Goal: Information Seeking & Learning: Learn about a topic

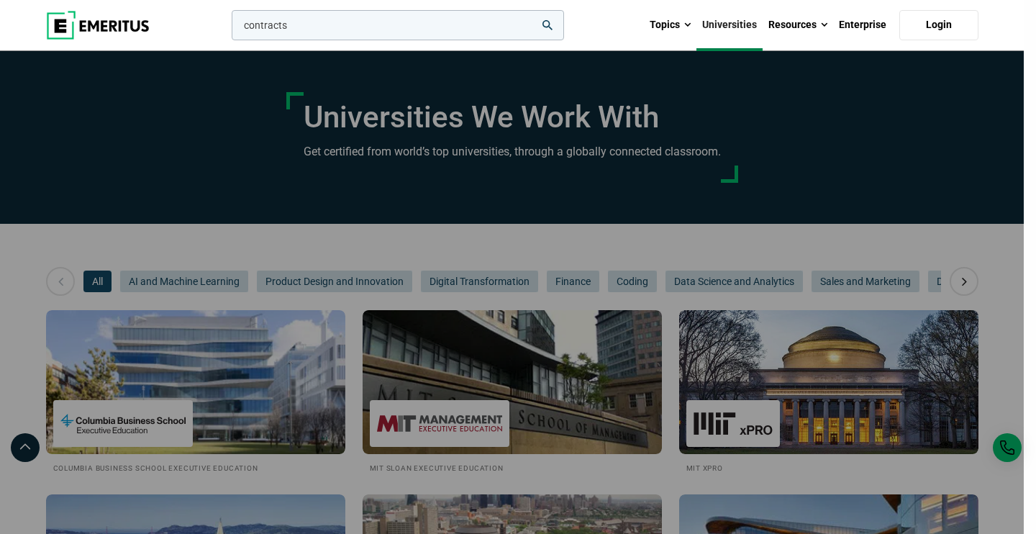
type input "contracts"
click at [229, 29] on button "search" at bounding box center [229, 29] width 0 height 0
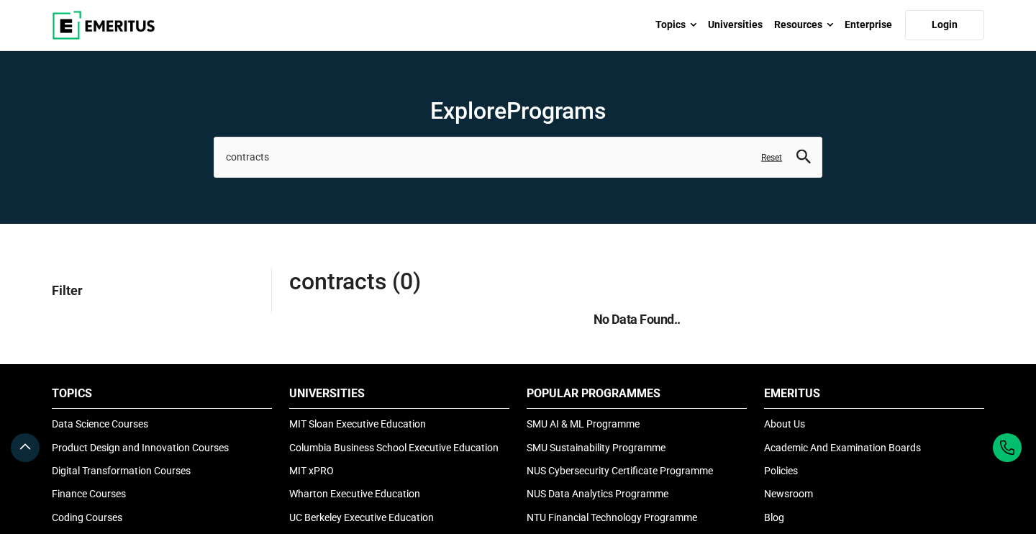
click at [123, 31] on img at bounding box center [104, 25] width 104 height 29
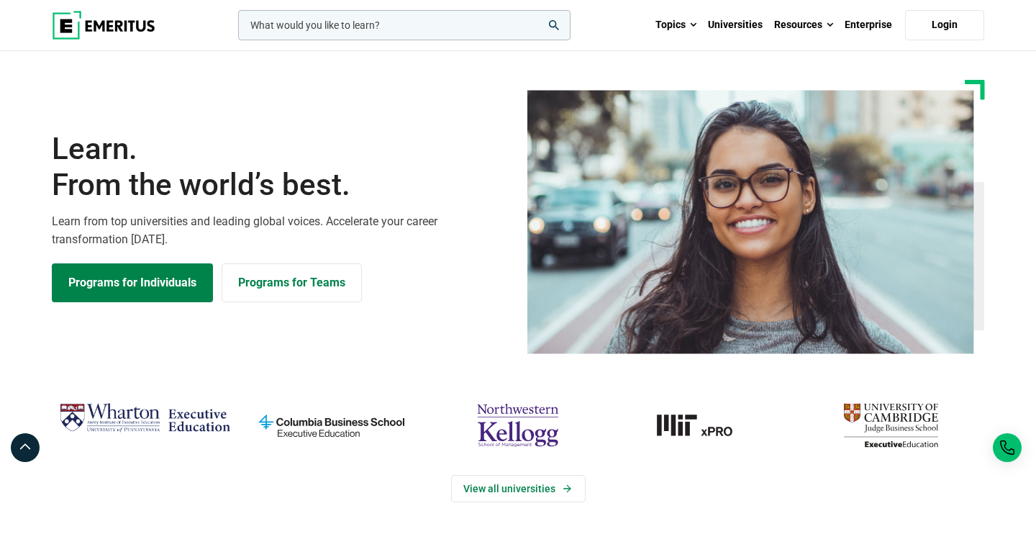
click at [410, 30] on input "woocommerce-product-search-field-0" at bounding box center [404, 25] width 332 height 30
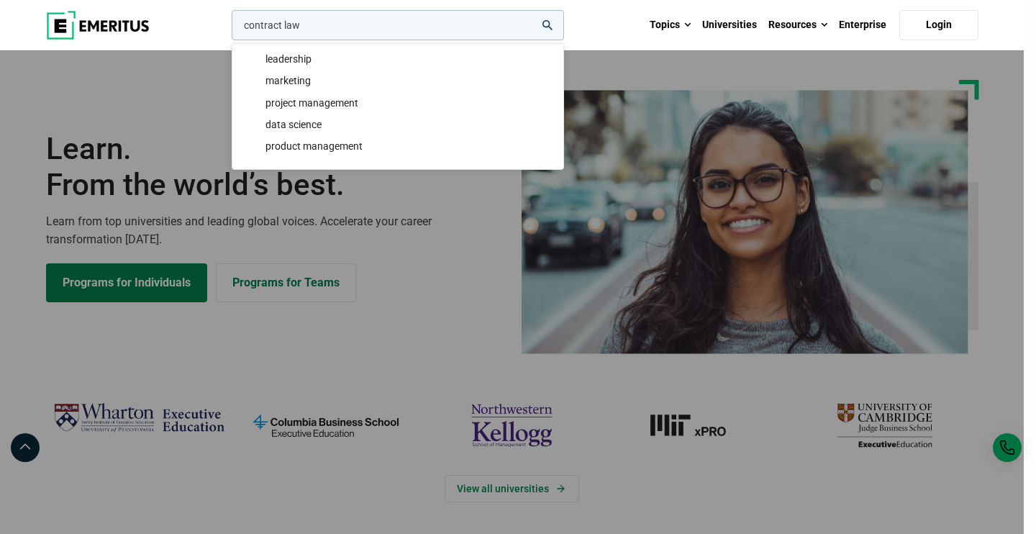
type input "contract law"
click at [229, 29] on button "search" at bounding box center [229, 29] width 0 height 0
click at [445, 25] on input "contract law" at bounding box center [398, 25] width 332 height 30
click at [564, 40] on div "contract law leadership marketing project management data science product manag…" at bounding box center [396, 25] width 335 height 30
